Goal: Contribute content: Contribute content

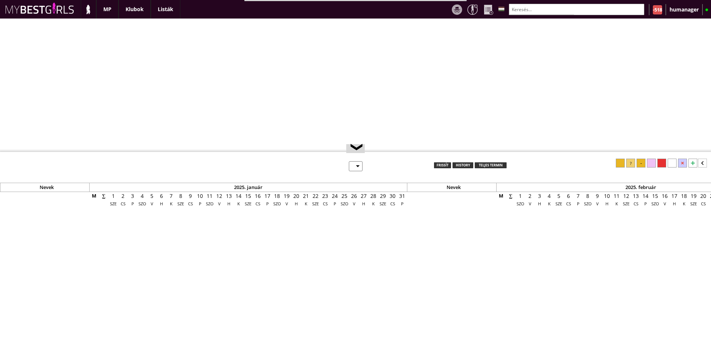
select select "0"
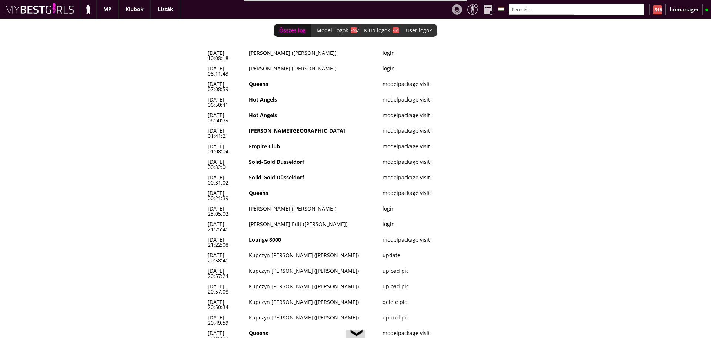
scroll to position [0, 3187]
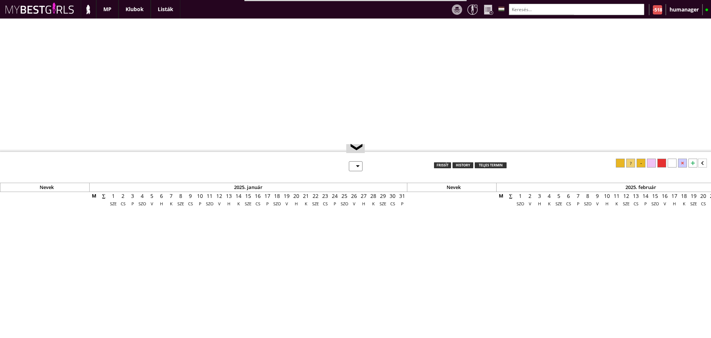
select select "0"
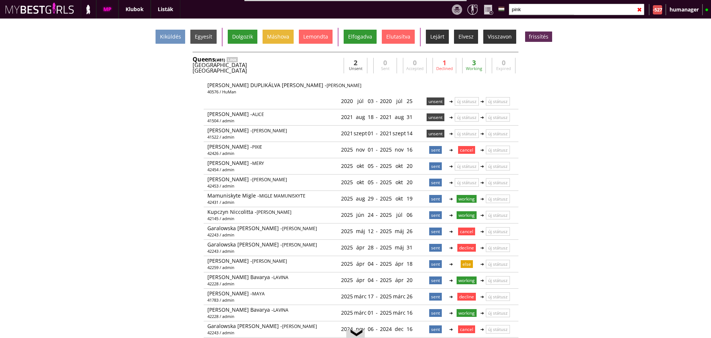
scroll to position [0, 3178]
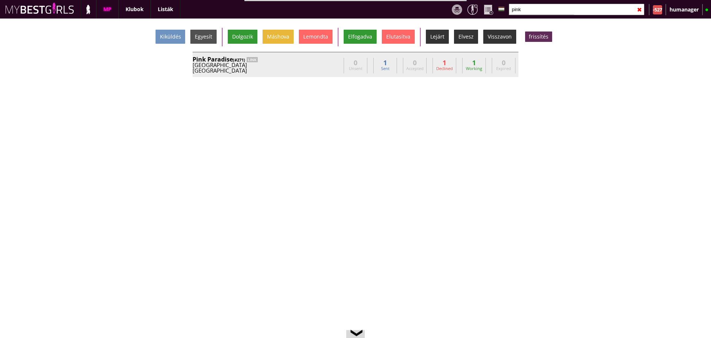
type input "pink"
click at [329, 71] on div "[GEOGRAPHIC_DATA]" at bounding box center [267, 71] width 148 height 6
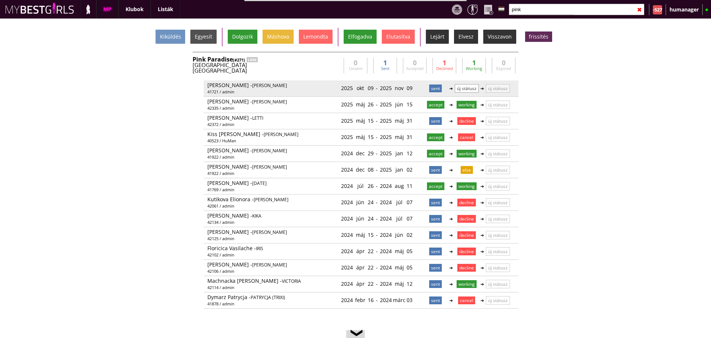
click at [464, 89] on p "új státusz" at bounding box center [467, 88] width 24 height 9
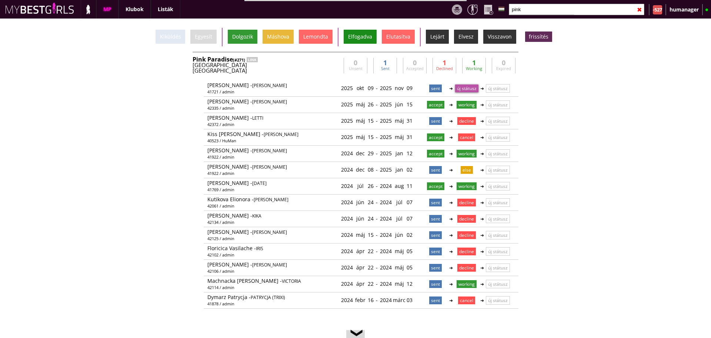
click at [356, 40] on div "Elfogadva" at bounding box center [360, 37] width 33 height 14
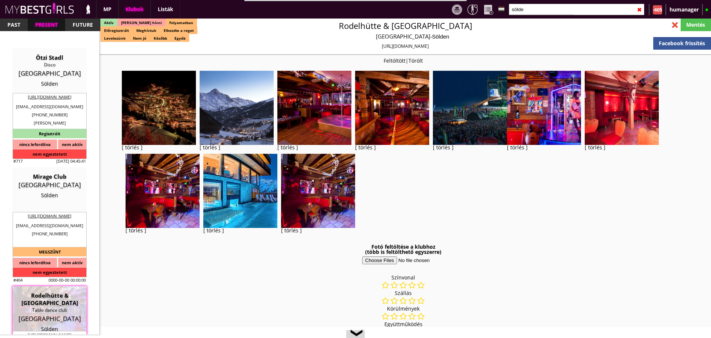
select select "reg"
select select "months"
select select "weeks"
select select "0"
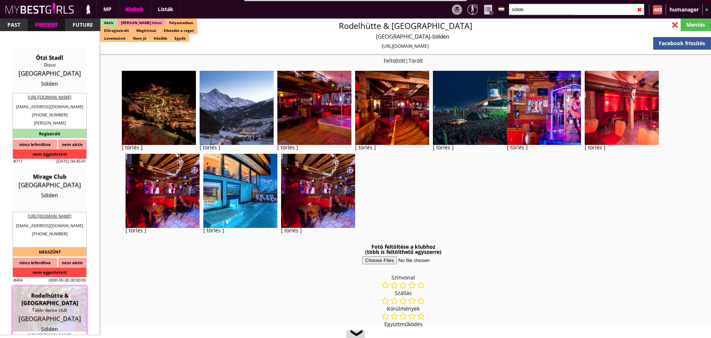
select select "0"
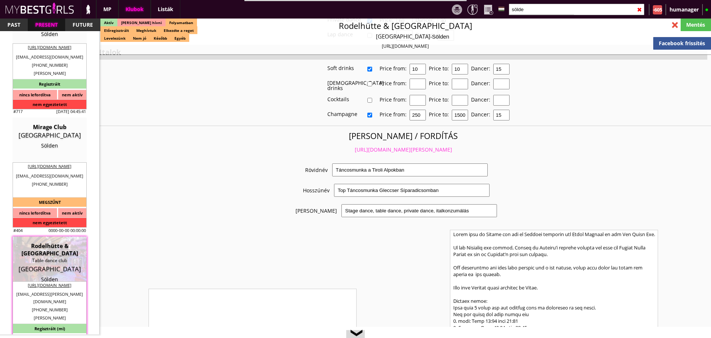
click at [524, 13] on input "sölde" at bounding box center [577, 9] width 136 height 11
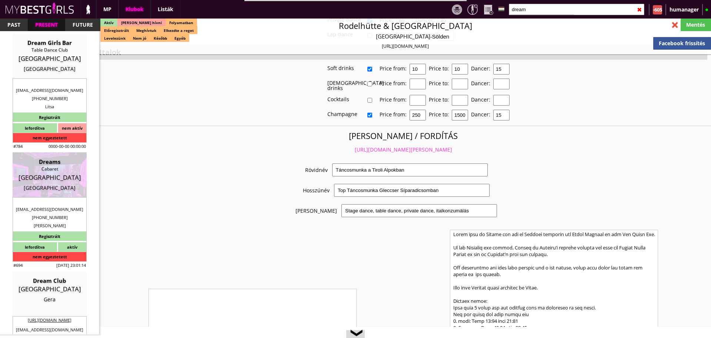
scroll to position [15, 0]
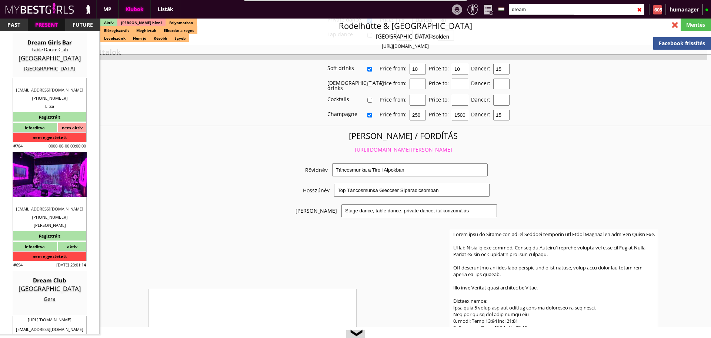
type input "dream"
click at [50, 179] on div "[GEOGRAPHIC_DATA]" at bounding box center [49, 176] width 63 height 7
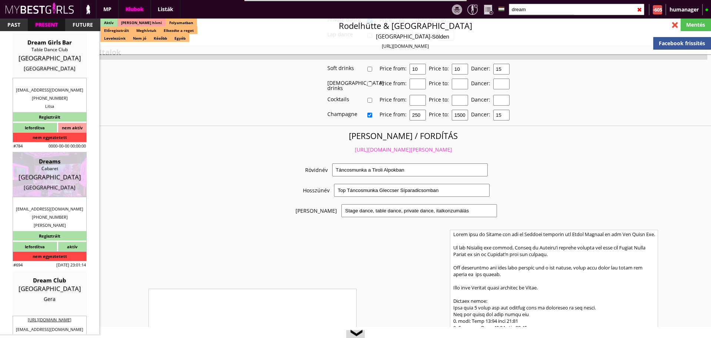
type input "[GEOGRAPHIC_DATA]"
checkbox input "false"
type textarea "LOREMI DOLORSITAM C ADIPISC ELITSED DOEI: Temp incididun 2 utlab/etdolore ma 3 …"
type input "15.00"
type input "EUR"
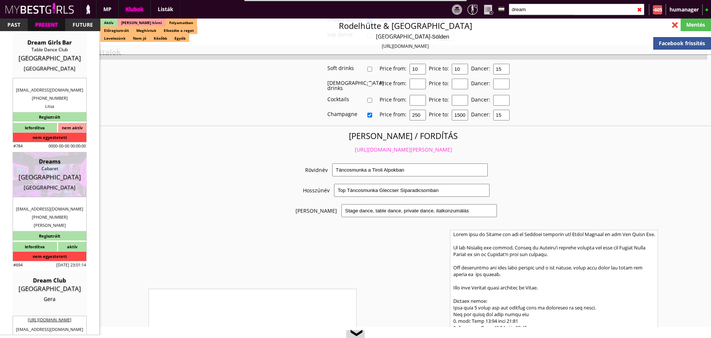
type input "Dreams"
type input "Cabaret"
type input "1839"
type input "[STREET_ADDRESS][PERSON_NAME]"
type input "352"
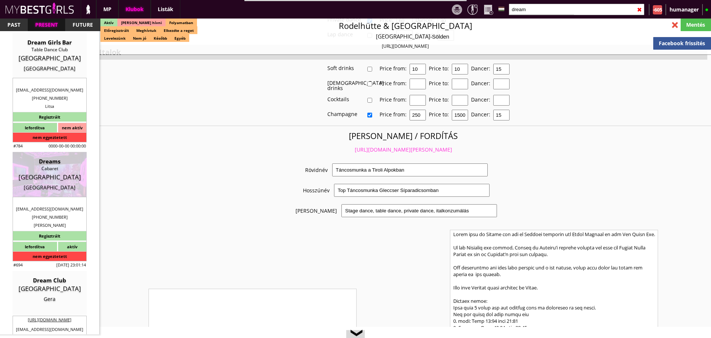
type input "691133251"
type input "[EMAIL_ADDRESS][DOMAIN_NAME]"
type textarea "59RFN SARLS LU31229987 [GEOGRAPHIC_DATA][STREET_ADDRESS][PERSON_NAME]"
type input "59RFN SARLS"
type input "LU31229987"
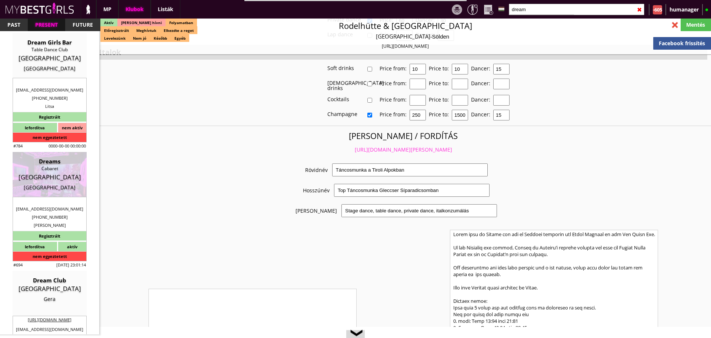
type input "1839"
type input "[GEOGRAPHIC_DATA]"
type input "[STREET_ADDRESS][PERSON_NAME]"
type input "[PERSON_NAME]"
type input "Mkhinini"
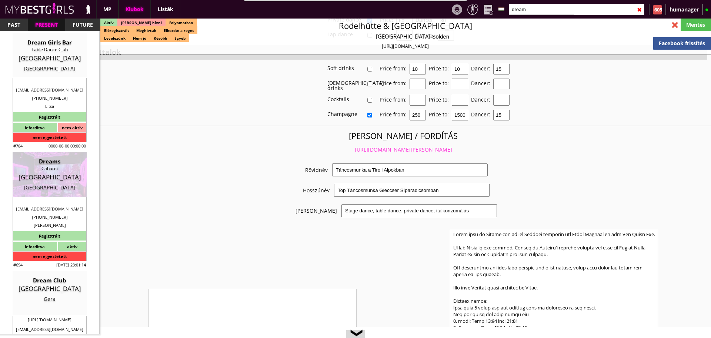
type input "352"
type input "691889567"
type input "[PERSON_NAME][EMAIL_ADDRESS][DOMAIN_NAME]"
type input "Andreea"
type input "Mkhinini"
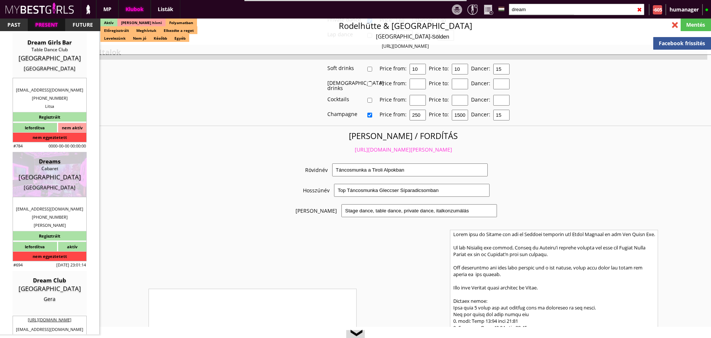
type input "352"
type input "691133251"
type input "[EMAIL_ADDRESS][DOMAIN_NAME]"
type input "11"
type input "4"
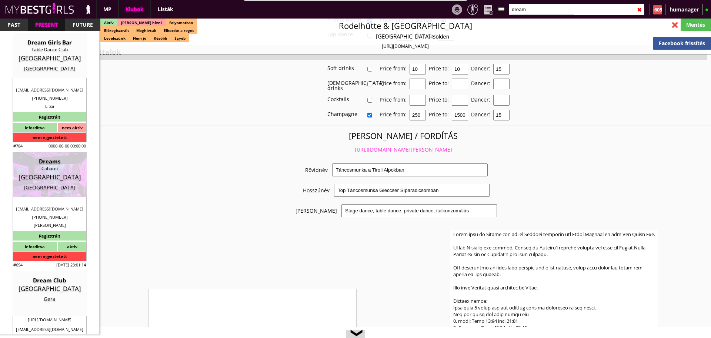
type input "30"
select select "days"
type input "14"
select select "days"
type input "15.00"
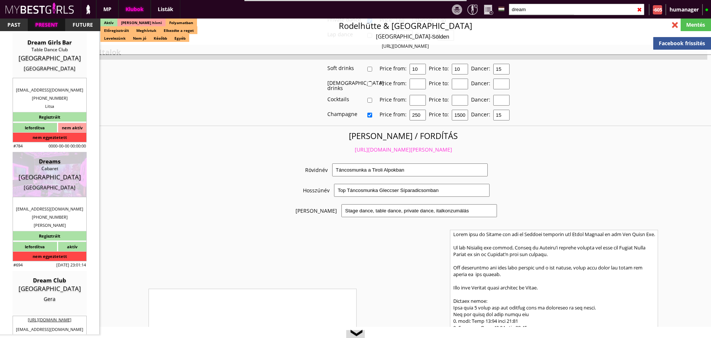
type input "2"
checkbox input "true"
checkbox input "false"
checkbox input "true"
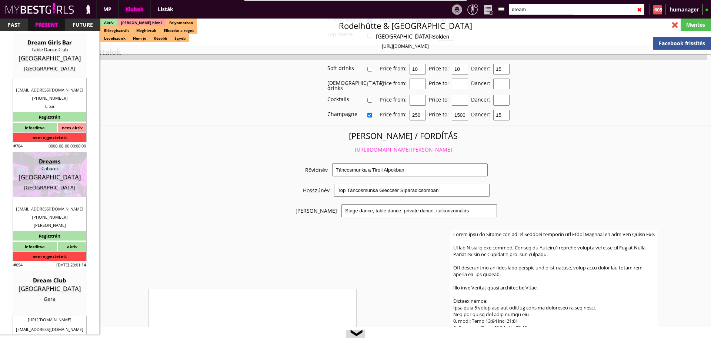
checkbox input "false"
checkbox input "true"
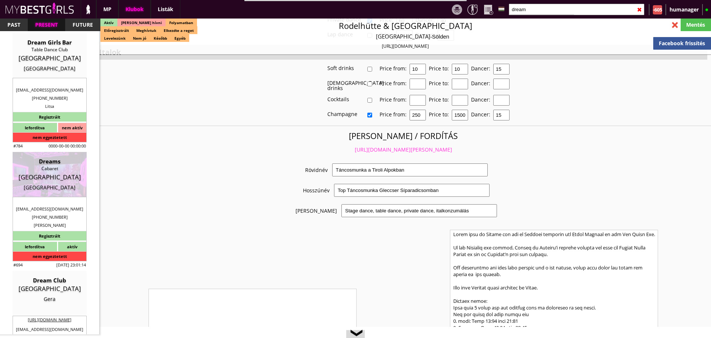
checkbox input "true"
type input "6"
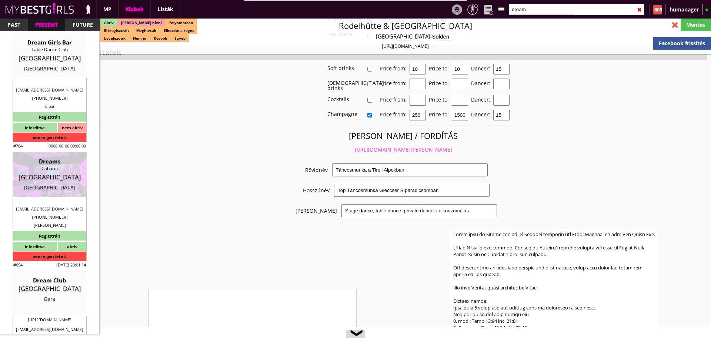
checkbox input "true"
checkbox input "false"
type input "3"
type input "2"
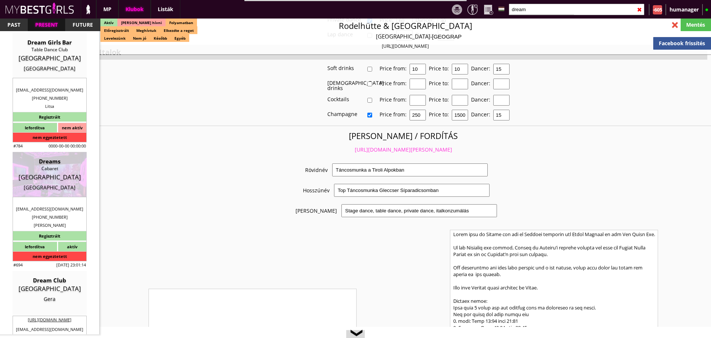
type input "1200"
type input "70.00"
type input "0.00"
select select "weekly"
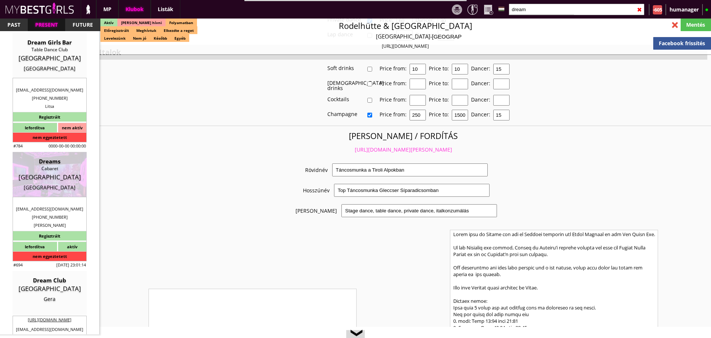
checkbox input "true"
type input "100%"
checkbox input "true"
type input "50%"
checkbox input "false"
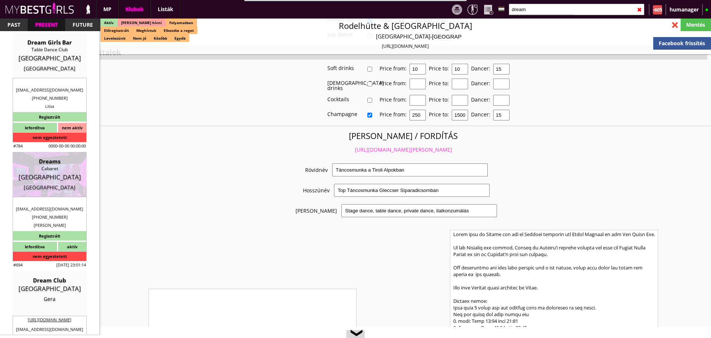
checkbox input "true"
type input "100"
type input "30"
checkbox input "false"
checkbox input "true"
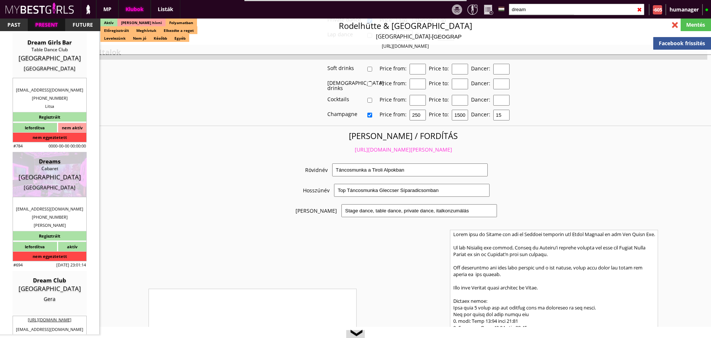
type input "30"
type input "8000"
type input "20"
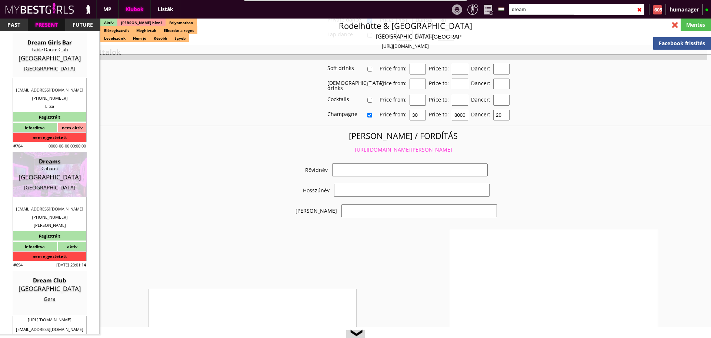
select select "[EMAIL_ADDRESS][DOMAIN_NAME]"
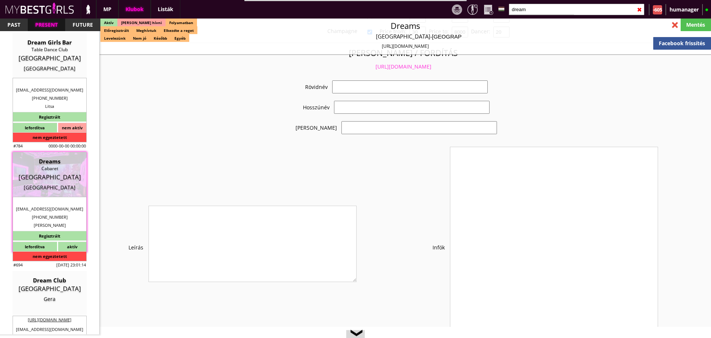
checkbox input "true"
type input "Luxembourgi táncosmunka, 70 EUR fix"
type input "Táncosmunka, igényes clubban 70 EUR napi fixel"
type input "Tánc, italkonzumálás"
type textarea "Country: [GEOGRAPHIC_DATA] Travel: with driver or with plane Min stay: 2 weeks …"
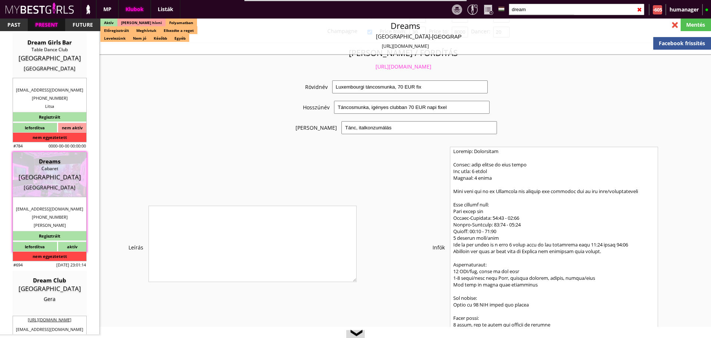
scroll to position [1422, 0]
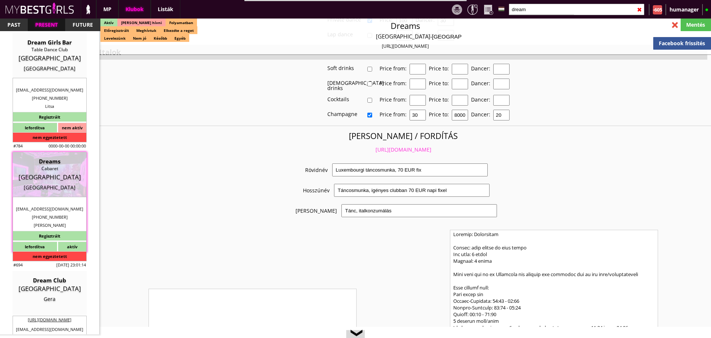
click at [394, 146] on link "[URL][DOMAIN_NAME]" at bounding box center [404, 149] width 56 height 7
click at [541, 9] on input "dream" at bounding box center [577, 9] width 136 height 11
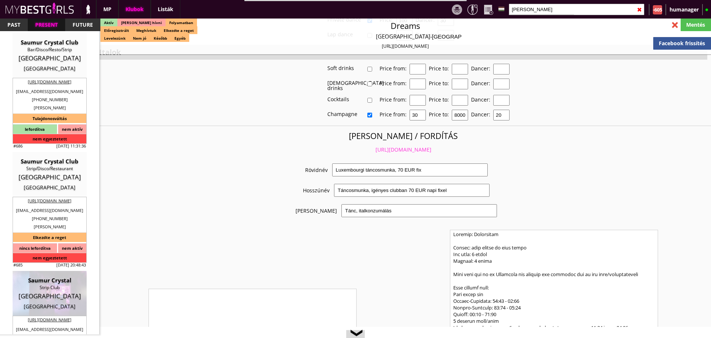
scroll to position [0, 0]
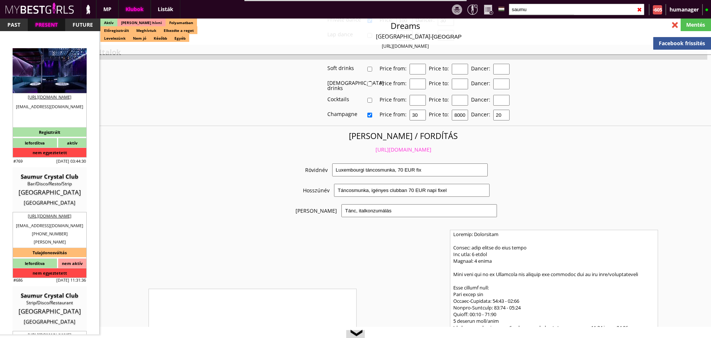
type input "saumu"
click at [43, 74] on div "[GEOGRAPHIC_DATA]" at bounding box center [49, 73] width 63 height 7
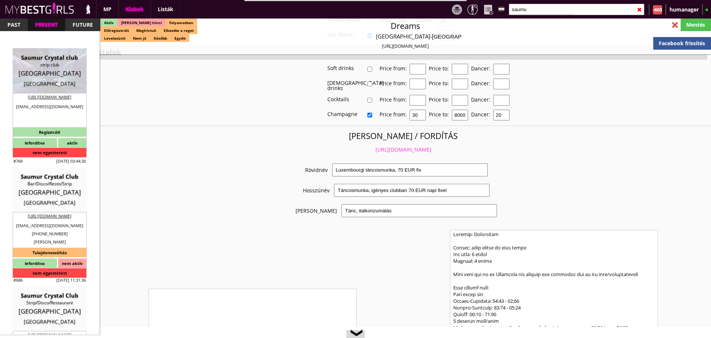
type input "[GEOGRAPHIC_DATA]"
checkbox input "false"
type input "15.00"
type input "EUR"
type input "Saumur Crystal club"
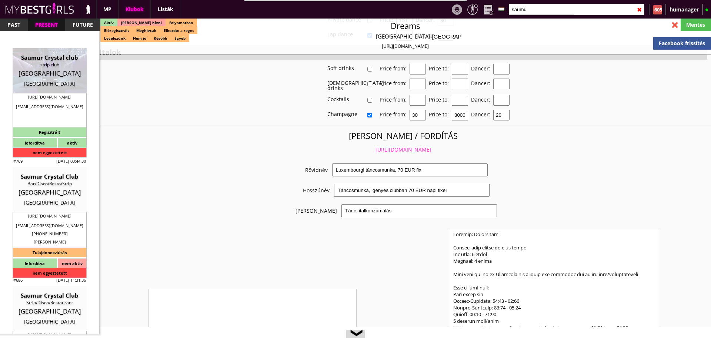
type input "strip club"
type input "1417"
type input "[STREET_ADDRESS]"
type input "352"
type input "490552"
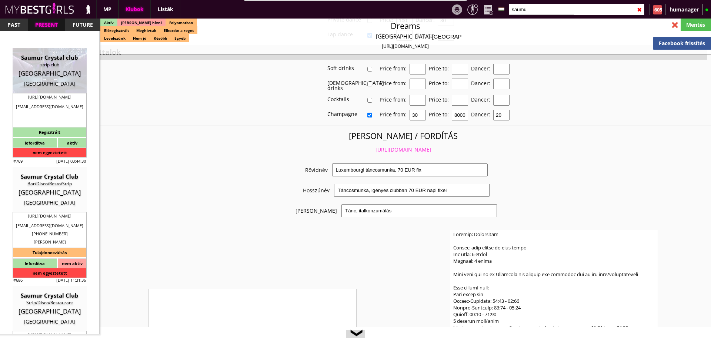
type input "[EMAIL_ADDRESS][DOMAIN_NAME]"
type input "[URL][DOMAIN_NAME]"
type textarea "SCC SARL LU21073471 [STREET_ADDRESS]"
type input "SCC SARL"
type input "LU21073471"
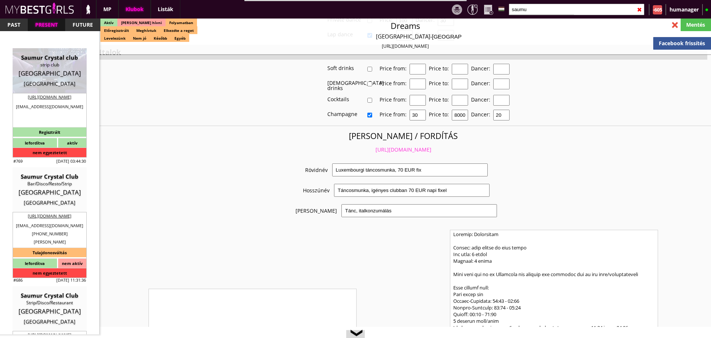
type input "1417"
type input "[GEOGRAPHIC_DATA]"
type input "Rue Dicks 13"
type input "[EMAIL_ADDRESS][DOMAIN_NAME]"
type input "[PERSON_NAME]"
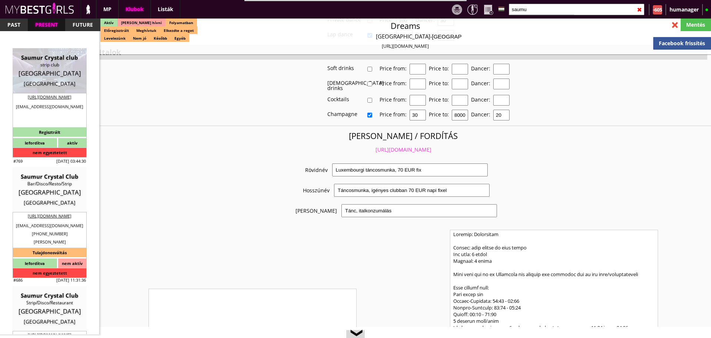
type input "Jdada"
type input "352"
type input "621411088"
type input "[EMAIL_ADDRESS][DOMAIN_NAME]"
type input "12"
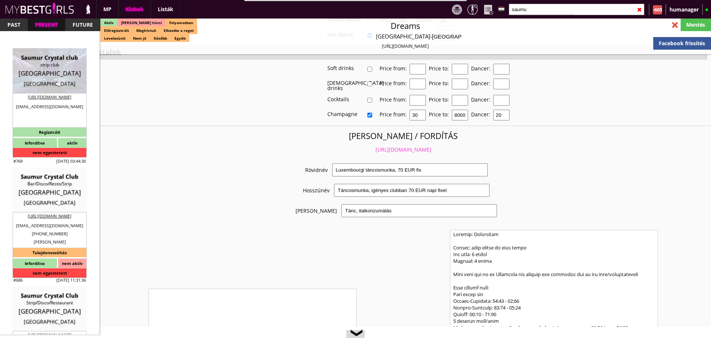
type input "2"
type input "1"
select select "months"
type input "3"
select select "weeks"
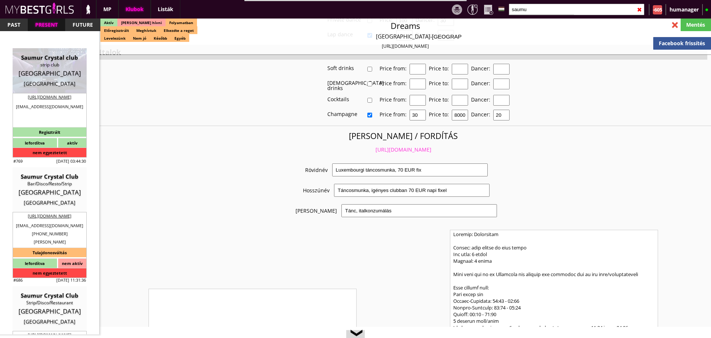
select select "room"
type input "17.00"
type input "2"
checkbox input "false"
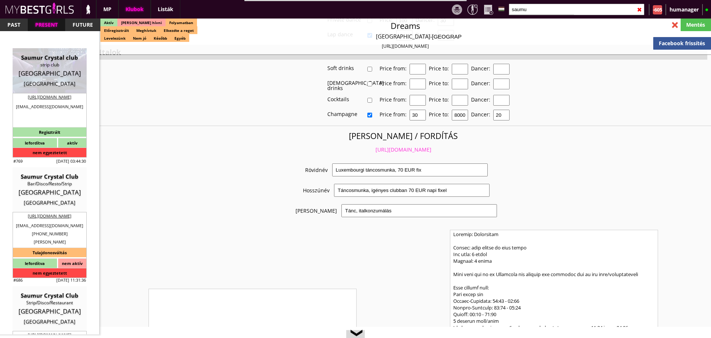
checkbox input "false"
checkbox input "true"
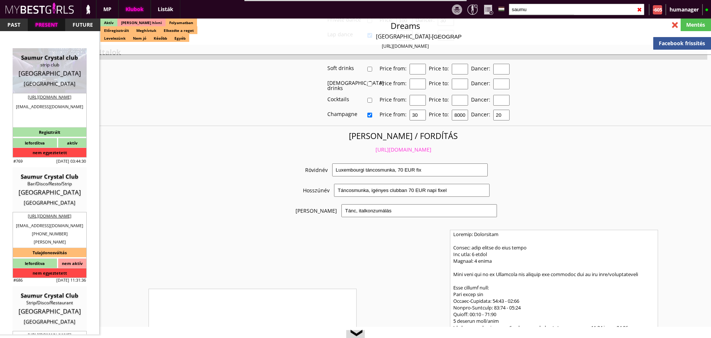
checkbox input "true"
type input "6"
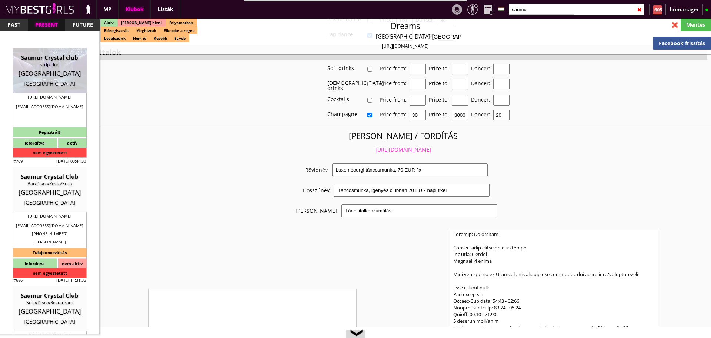
checkbox input "false"
checkbox input "true"
type input "6-8"
type input "2"
type input "4000-8000"
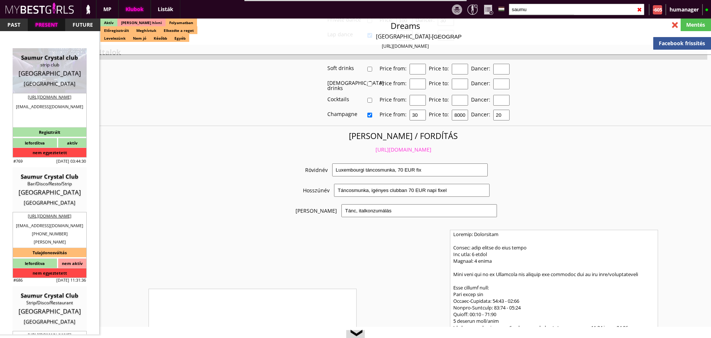
type input "60.00"
select select "last day"
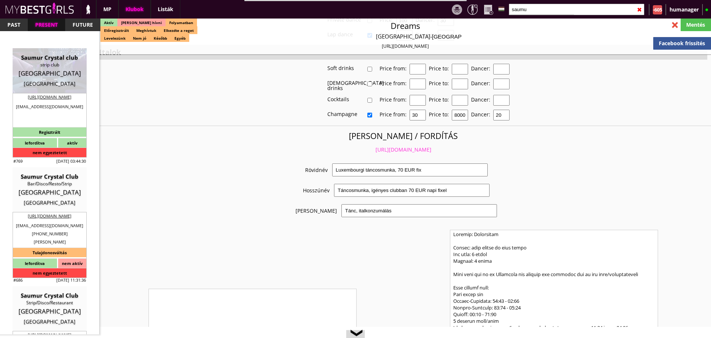
checkbox input "true"
type input "100%"
type input "2$"
checkbox input "true"
type input "50%"
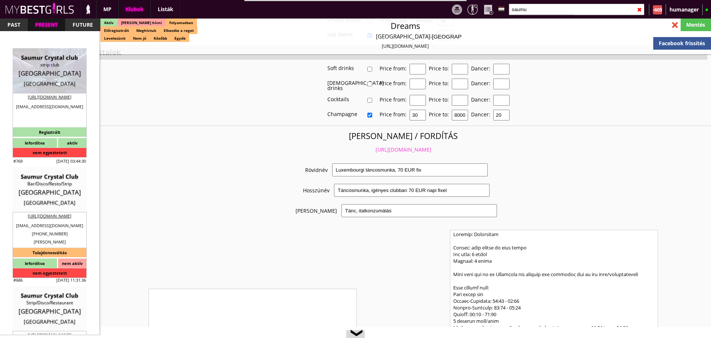
checkbox input "false"
checkbox input "true"
type input "25"
type input "15"
checkbox input "true"
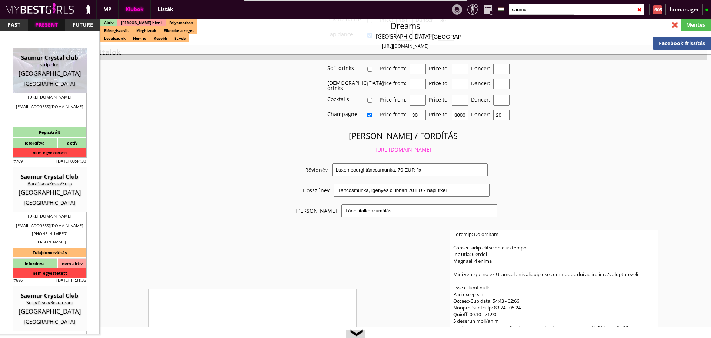
type input "40"
type input "3000"
type input "20"
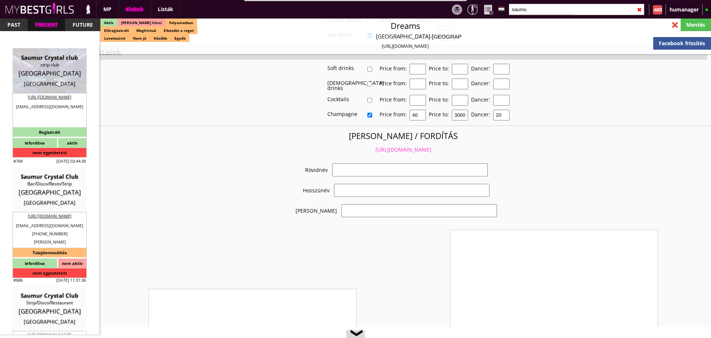
select select "[EMAIL_ADDRESS][DOMAIN_NAME]"
click at [380, 146] on link "[URL][DOMAIN_NAME]" at bounding box center [404, 149] width 56 height 7
checkbox input "true"
type input "[PERSON_NAME] [GEOGRAPHIC_DATA]"
type input "[PERSON_NAME] [GEOGRAPHIC_DATA] - 60 EUR napi fix fizetés"
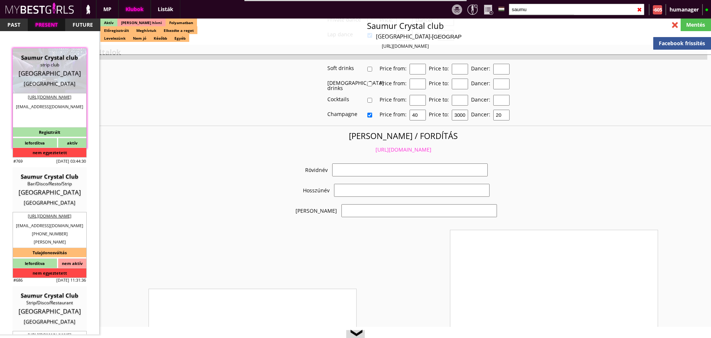
type input "Table dance, consummation"
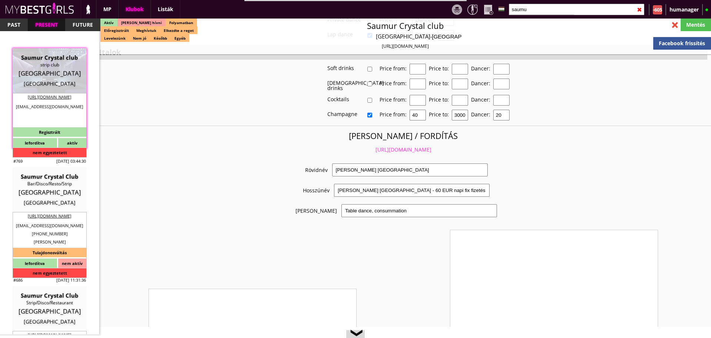
type textarea "Loremip: Dolorsitam Consec: adip elitse do eius tempo Inc utla: 8 etdol Magnaal…"
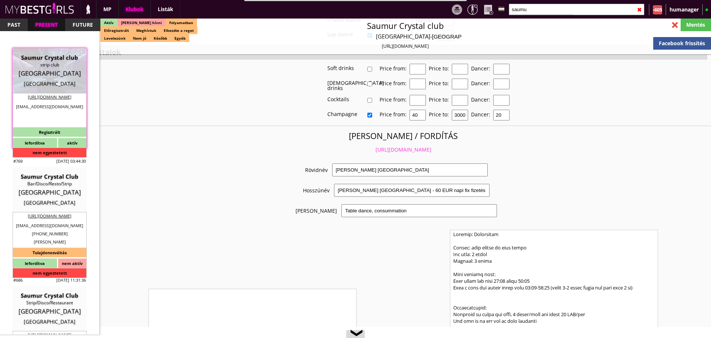
scroll to position [1422, 0]
click at [403, 146] on link "[URL][DOMAIN_NAME]" at bounding box center [404, 149] width 56 height 7
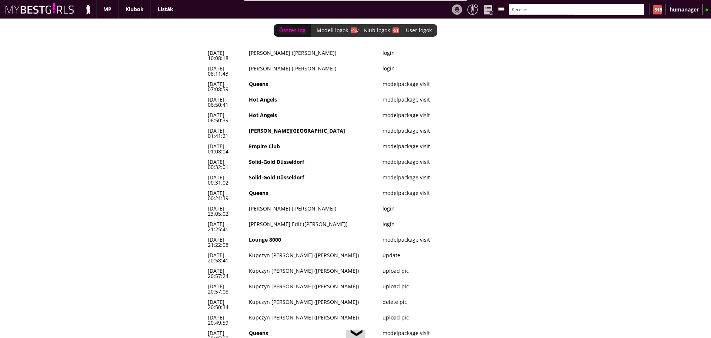
scroll to position [0, 3187]
